Goal: Information Seeking & Learning: Learn about a topic

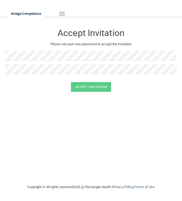
click at [67, 34] on h3 "Accept Invitation" at bounding box center [91, 33] width 172 height 10
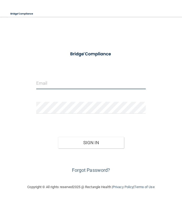
click at [69, 84] on input "email" at bounding box center [91, 83] width 110 height 12
click at [51, 93] on form "Invalid email/password. You don't have permission to access that page. Sign In …" at bounding box center [91, 111] width 110 height 126
click at [59, 84] on input "email" at bounding box center [91, 83] width 110 height 12
type input "[EMAIL_ADDRESS][DOMAIN_NAME]"
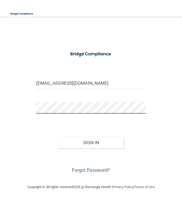
click at [58, 137] on button "Sign In" at bounding box center [91, 143] width 66 height 12
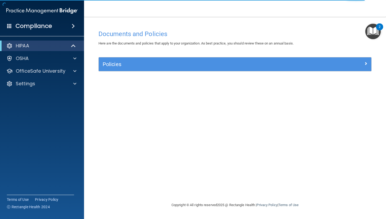
click at [72, 27] on span at bounding box center [73, 26] width 3 height 6
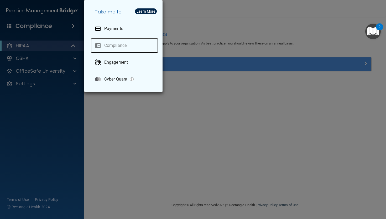
click at [107, 45] on link "Compliance" at bounding box center [125, 45] width 68 height 15
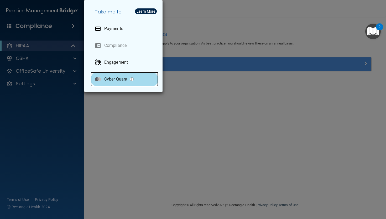
click at [106, 73] on div "Cyber Quant" at bounding box center [125, 79] width 68 height 15
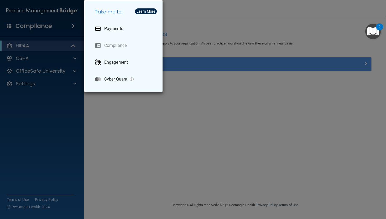
click at [182, 20] on div "Take me to: Payments Compliance Engagement Cyber Quant" at bounding box center [193, 109] width 386 height 219
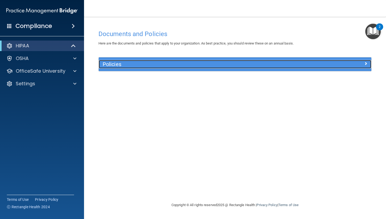
click at [122, 64] on h5 "Policies" at bounding box center [201, 64] width 197 height 6
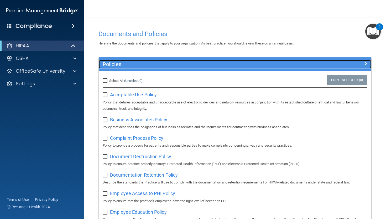
click at [122, 64] on h5 "Policies" at bounding box center [201, 64] width 197 height 6
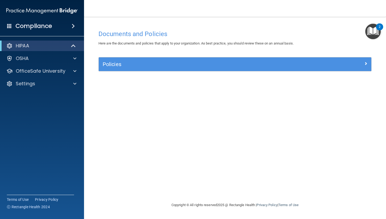
click at [66, 52] on div "HIPAA Documents and Policies Report an Incident Business Associates Emergency P…" at bounding box center [42, 65] width 84 height 55
click at [65, 55] on div "OSHA" at bounding box center [42, 58] width 84 height 11
click at [56, 56] on div "OSHA" at bounding box center [34, 58] width 65 height 6
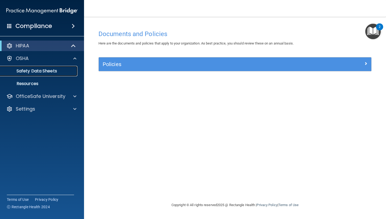
click at [52, 67] on link "Safety Data Sheets" at bounding box center [36, 71] width 83 height 11
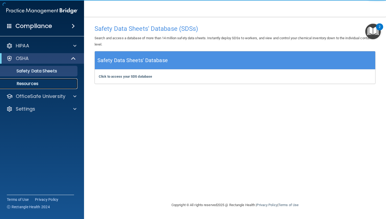
click at [45, 80] on link "Resources" at bounding box center [36, 83] width 83 height 11
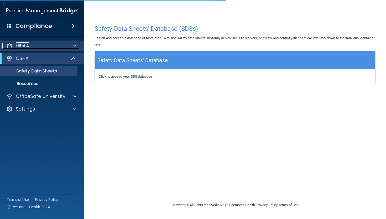
click at [58, 46] on div "HIPAA" at bounding box center [34, 46] width 65 height 6
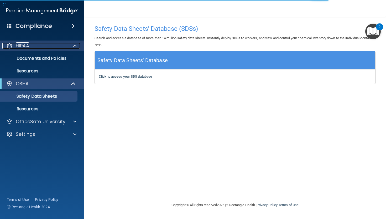
click at [49, 48] on div "HIPAA" at bounding box center [34, 46] width 65 height 6
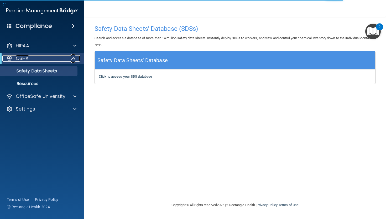
click at [55, 56] on div "OSHA" at bounding box center [34, 58] width 65 height 6
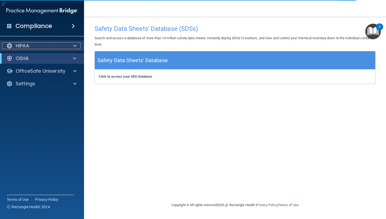
click at [76, 47] on div at bounding box center [74, 46] width 13 height 6
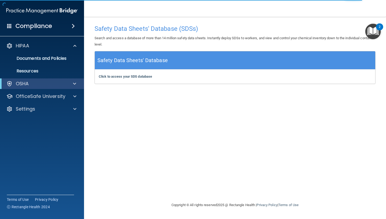
click at [375, 28] on img "Open Resource Center, 2 new notifications" at bounding box center [374, 32] width 16 height 16
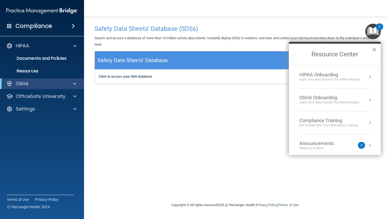
click at [351, 73] on div "HIPAA Onboarding" at bounding box center [330, 75] width 61 height 6
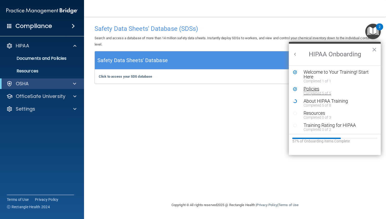
scroll to position [1, 0]
click at [323, 113] on div "Resources" at bounding box center [339, 112] width 70 height 5
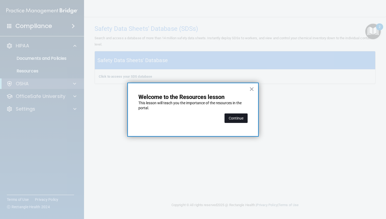
click at [244, 116] on button "Continue" at bounding box center [236, 117] width 23 height 9
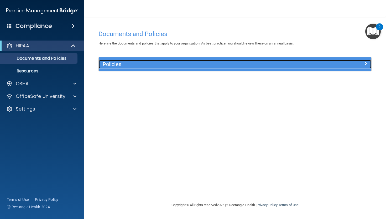
click at [345, 64] on div at bounding box center [338, 63] width 68 height 6
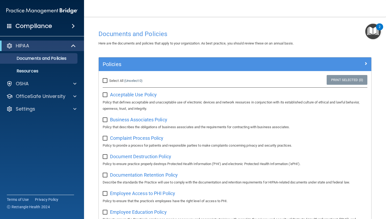
click at [364, 58] on div "Policies" at bounding box center [235, 64] width 273 height 14
click at [371, 39] on img "Open Resource Center, 2 new notifications" at bounding box center [374, 32] width 16 height 16
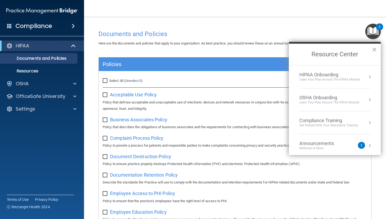
click at [335, 120] on div "Compliance Training" at bounding box center [329, 120] width 59 height 6
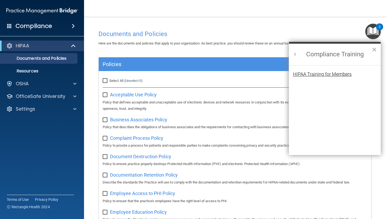
click at [333, 74] on div "HIPAA Training for Members" at bounding box center [322, 74] width 59 height 5
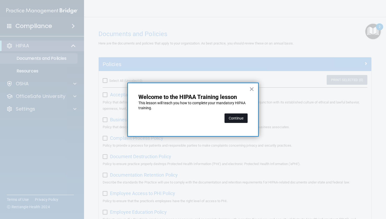
click at [244, 122] on button "Continue" at bounding box center [236, 117] width 23 height 9
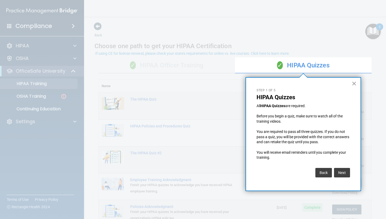
click at [353, 83] on button "×" at bounding box center [354, 83] width 5 height 8
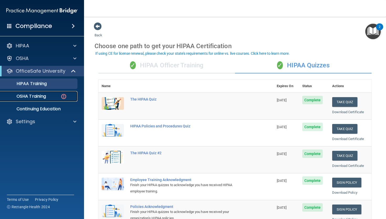
click at [58, 96] on div "OSHA Training" at bounding box center [39, 96] width 72 height 5
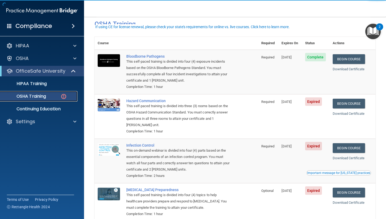
scroll to position [54, 0]
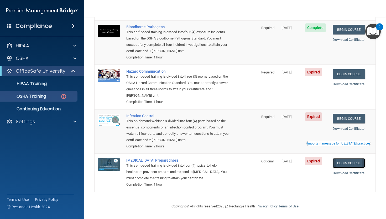
click at [353, 162] on link "Begin Course" at bounding box center [349, 163] width 32 height 10
click at [350, 120] on link "Begin Course" at bounding box center [349, 119] width 32 height 10
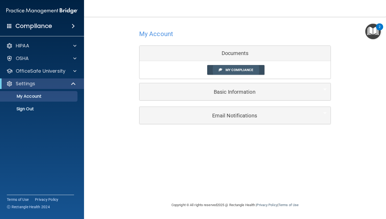
click at [219, 68] on span at bounding box center [220, 69] width 3 height 3
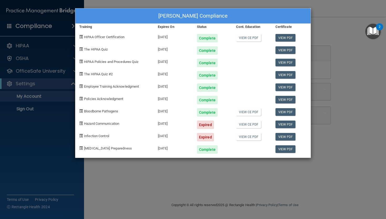
click at [87, 4] on div "Estela Garcia's Compliance Training Expires On Status Cont. Education Certifica…" at bounding box center [193, 109] width 386 height 219
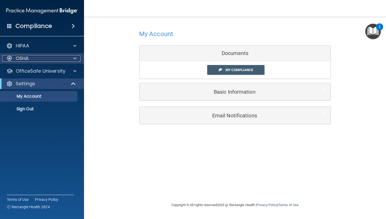
click at [48, 55] on div "OSHA" at bounding box center [34, 58] width 65 height 6
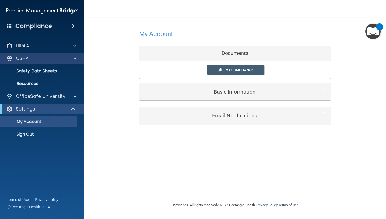
click at [48, 62] on div "OSHA" at bounding box center [42, 58] width 84 height 11
click at [50, 62] on div "OSHA" at bounding box center [42, 58] width 84 height 11
click at [239, 72] on link "My Compliance" at bounding box center [236, 70] width 58 height 10
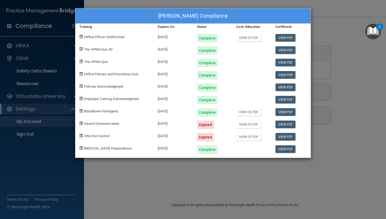
click at [105, 124] on span "Hazard Communication" at bounding box center [101, 123] width 35 height 4
click at [291, 38] on link "View PDF" at bounding box center [286, 38] width 20 height 8
click at [278, 124] on link "View PDF" at bounding box center [286, 124] width 20 height 8
click at [282, 62] on link "View PDF" at bounding box center [286, 63] width 20 height 8
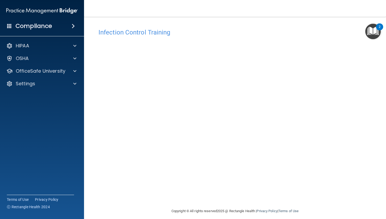
scroll to position [1, 0]
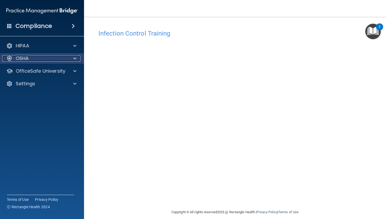
click at [71, 57] on div at bounding box center [74, 58] width 13 height 6
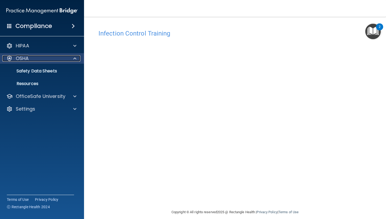
click at [70, 59] on div at bounding box center [74, 58] width 13 height 6
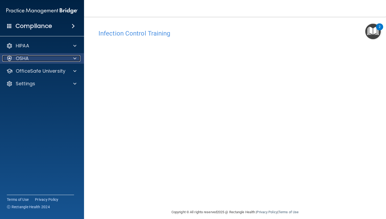
click at [71, 59] on div at bounding box center [74, 58] width 13 height 6
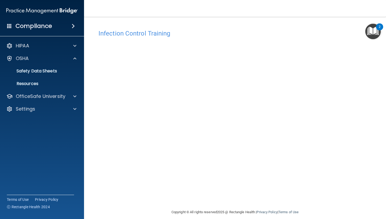
click at [376, 30] on img "Open Resource Center, 2 new notifications" at bounding box center [374, 32] width 16 height 16
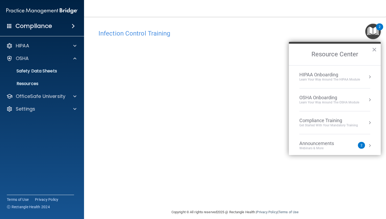
click at [355, 97] on div "OSHA Onboarding" at bounding box center [330, 98] width 60 height 6
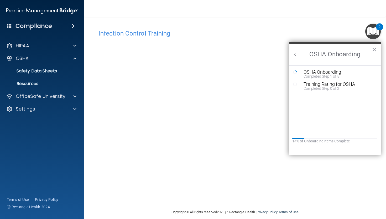
scroll to position [0, 0]
click at [333, 74] on div "Completed Step 1 of 5" at bounding box center [339, 76] width 70 height 4
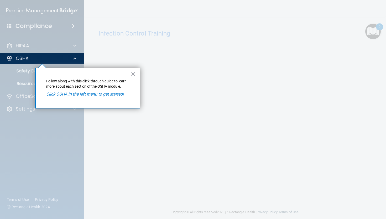
click at [128, 73] on div "× Follow along with this click-through guide to learn more about each section o…" at bounding box center [87, 88] width 105 height 41
click at [34, 53] on div at bounding box center [42, 26] width 84 height 53
click at [28, 59] on p "OSHA" at bounding box center [22, 58] width 13 height 6
click at [94, 91] on div "× Follow along with this click-through guide to learn more about each section o…" at bounding box center [87, 88] width 105 height 41
click at [92, 95] on em "Click OSHA in the left menu to get started!" at bounding box center [85, 93] width 78 height 5
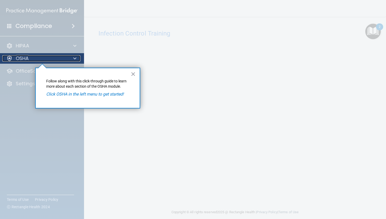
click at [53, 58] on div "OSHA" at bounding box center [34, 58] width 65 height 6
click at [9, 59] on div at bounding box center [9, 58] width 6 height 6
click at [11, 59] on div at bounding box center [9, 58] width 6 height 6
click at [25, 61] on p "OSHA" at bounding box center [22, 58] width 13 height 6
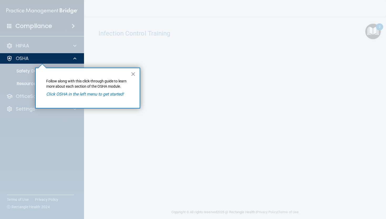
click at [29, 69] on div at bounding box center [42, 141] width 84 height 155
click at [132, 75] on button "×" at bounding box center [133, 74] width 5 height 8
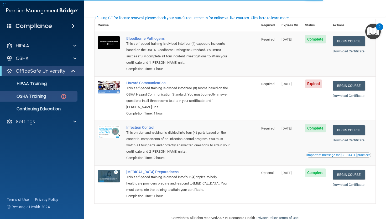
scroll to position [42, 0]
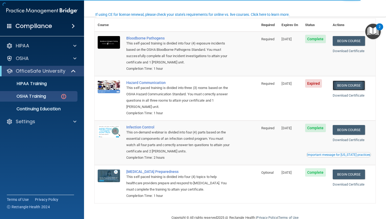
click at [348, 85] on link "Begin Course" at bounding box center [349, 85] width 32 height 10
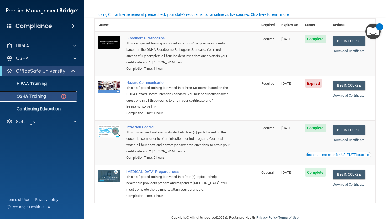
click at [39, 95] on p "OSHA Training" at bounding box center [24, 96] width 43 height 5
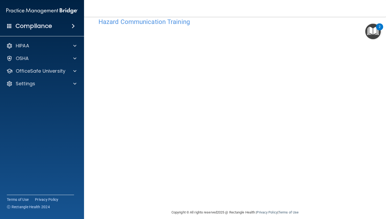
scroll to position [14, 0]
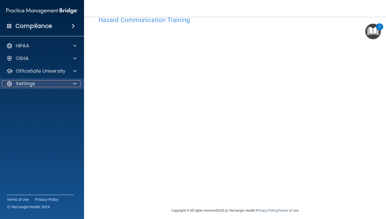
click at [52, 82] on div "Settings" at bounding box center [34, 83] width 65 height 6
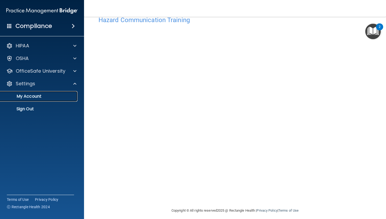
click at [40, 97] on p "My Account" at bounding box center [39, 96] width 72 height 5
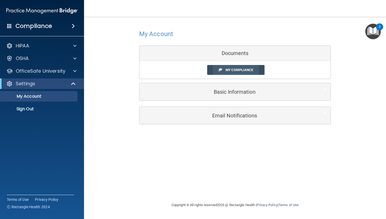
click at [231, 73] on link "My Compliance" at bounding box center [236, 70] width 58 height 10
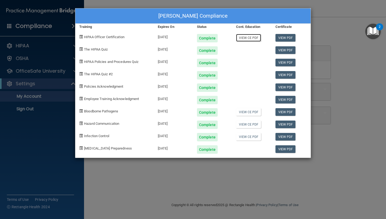
click at [245, 39] on link "View CE PDF" at bounding box center [248, 38] width 25 height 8
click at [287, 36] on link "View PDF" at bounding box center [286, 38] width 20 height 8
click at [281, 48] on link "View PDF" at bounding box center [286, 50] width 20 height 8
click at [338, 34] on div "[PERSON_NAME] Compliance Training Expires On Status Cont. Education Certificate…" at bounding box center [193, 109] width 386 height 219
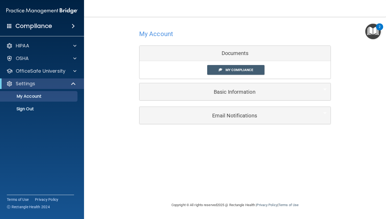
click at [44, 32] on div "Compliance HIPAA Documents and Policies Report an Incident Business Associates …" at bounding box center [42, 109] width 84 height 219
click at [44, 28] on h4 "Compliance" at bounding box center [34, 25] width 37 height 7
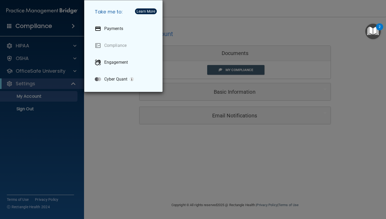
click at [50, 46] on div "Take me to: Payments Compliance Engagement Cyber Quant" at bounding box center [193, 109] width 386 height 219
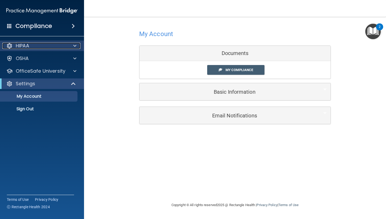
click at [48, 46] on div "HIPAA" at bounding box center [34, 46] width 65 height 6
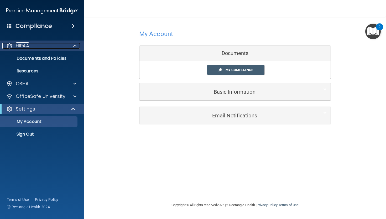
click at [59, 43] on div "HIPAA" at bounding box center [34, 46] width 65 height 6
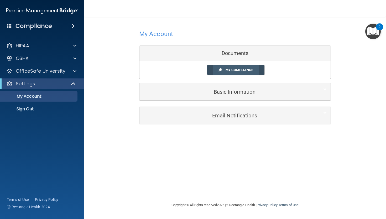
click at [224, 68] on link "My Compliance" at bounding box center [236, 70] width 58 height 10
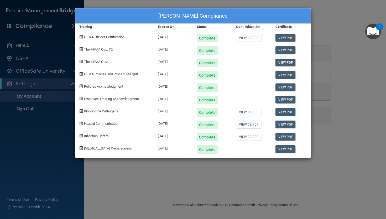
click at [376, 29] on img "Open Resource Center, 2 new notifications" at bounding box center [374, 32] width 16 height 16
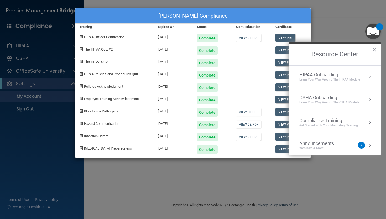
click at [352, 143] on div "Announcements Webinars & More" at bounding box center [328, 145] width 56 height 10
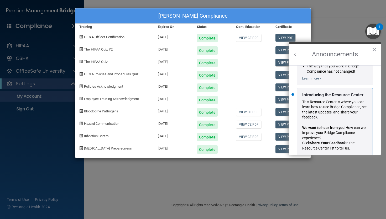
scroll to position [81, 0]
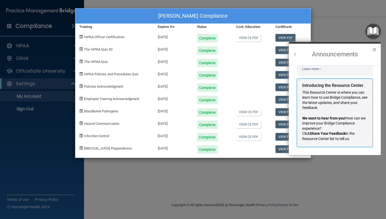
click at [293, 55] on button "Back to Resource Center Home" at bounding box center [295, 54] width 5 height 5
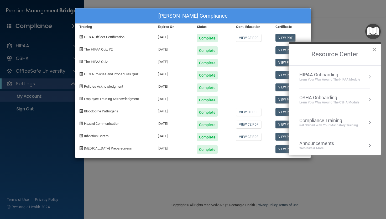
click at [377, 48] on button "×" at bounding box center [374, 49] width 5 height 8
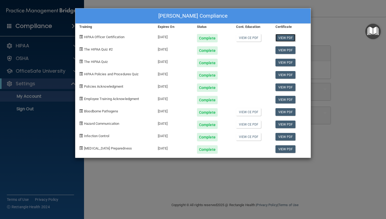
click at [279, 38] on link "View PDF" at bounding box center [286, 38] width 20 height 8
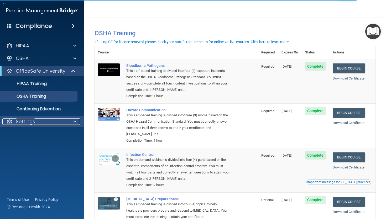
click at [43, 119] on div "Settings" at bounding box center [34, 121] width 65 height 6
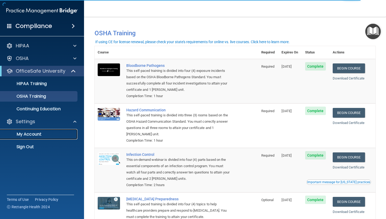
click at [39, 133] on p "My Account" at bounding box center [39, 133] width 72 height 5
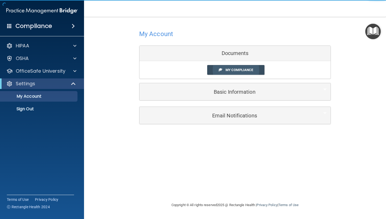
click at [237, 66] on link "My Compliance" at bounding box center [236, 70] width 58 height 10
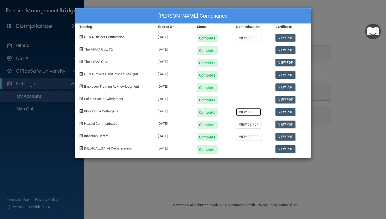
click at [253, 114] on link "View CE PDF" at bounding box center [248, 112] width 25 height 8
click at [254, 127] on link "View CE PDF" at bounding box center [248, 124] width 25 height 8
click at [242, 134] on link "View CE PDF" at bounding box center [248, 137] width 25 height 8
click at [241, 133] on link "View CE PDF" at bounding box center [248, 137] width 25 height 8
click at [143, 18] on div "[PERSON_NAME] Compliance" at bounding box center [192, 15] width 235 height 15
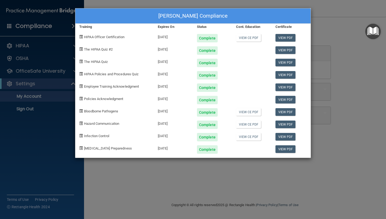
click at [143, 18] on div "[PERSON_NAME] Compliance" at bounding box center [192, 15] width 235 height 15
click at [49, 35] on div "Estela Garcia's Compliance Training Expires On Status Cont. Education Certifica…" at bounding box center [193, 109] width 386 height 219
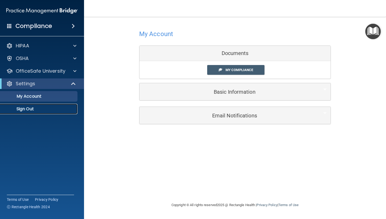
click at [35, 111] on p "Sign Out" at bounding box center [39, 108] width 72 height 5
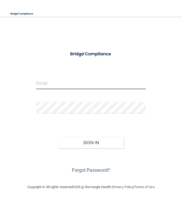
click at [42, 84] on input "email" at bounding box center [91, 83] width 110 height 12
type input "[EMAIL_ADDRESS][DOMAIN_NAME]"
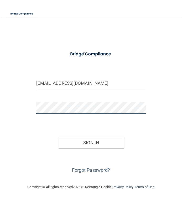
click at [58, 137] on button "Sign In" at bounding box center [91, 143] width 66 height 12
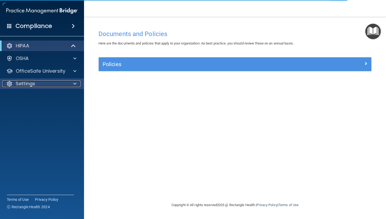
click at [52, 81] on div "Settings" at bounding box center [34, 83] width 65 height 6
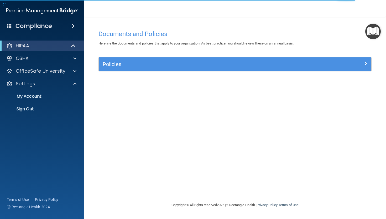
click at [60, 26] on div "Compliance" at bounding box center [42, 26] width 84 height 12
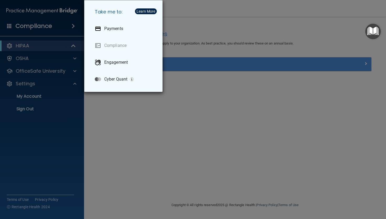
click at [29, 106] on div "Take me to: Payments Compliance Engagement Cyber Quant" at bounding box center [193, 109] width 386 height 219
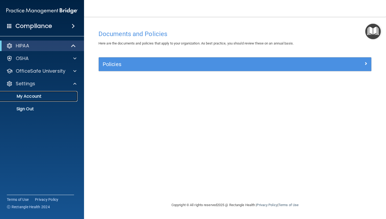
click at [33, 95] on p "My Account" at bounding box center [39, 96] width 72 height 5
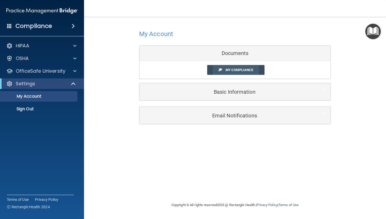
click at [182, 74] on link "My Compliance" at bounding box center [236, 70] width 58 height 10
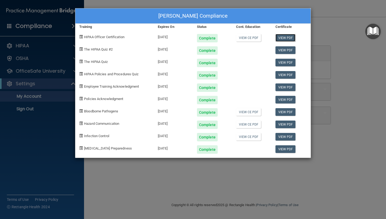
click at [182, 35] on link "View PDF" at bounding box center [286, 38] width 20 height 8
click at [182, 39] on link "View CE PDF" at bounding box center [248, 38] width 25 height 8
click at [182, 123] on link "View PDF" at bounding box center [286, 124] width 20 height 8
click at [182, 45] on div "Estela Garcia's Compliance Training Expires On Status Cont. Education Certifica…" at bounding box center [193, 109] width 386 height 219
